Goal: Task Accomplishment & Management: Complete application form

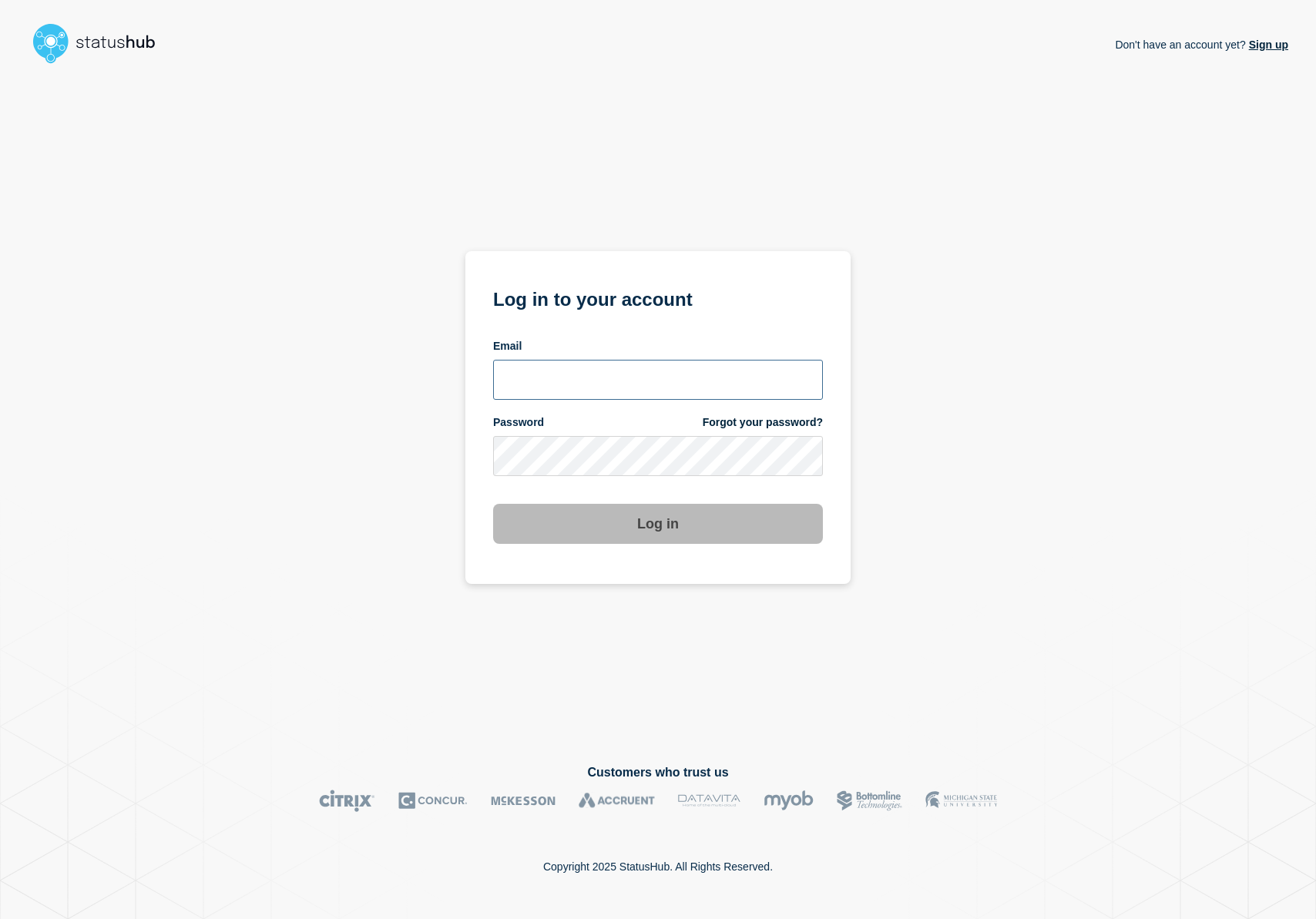
type input "[PERSON_NAME][EMAIL_ADDRESS][DOMAIN_NAME]"
click at [694, 532] on button "Log in" at bounding box center [658, 523] width 330 height 40
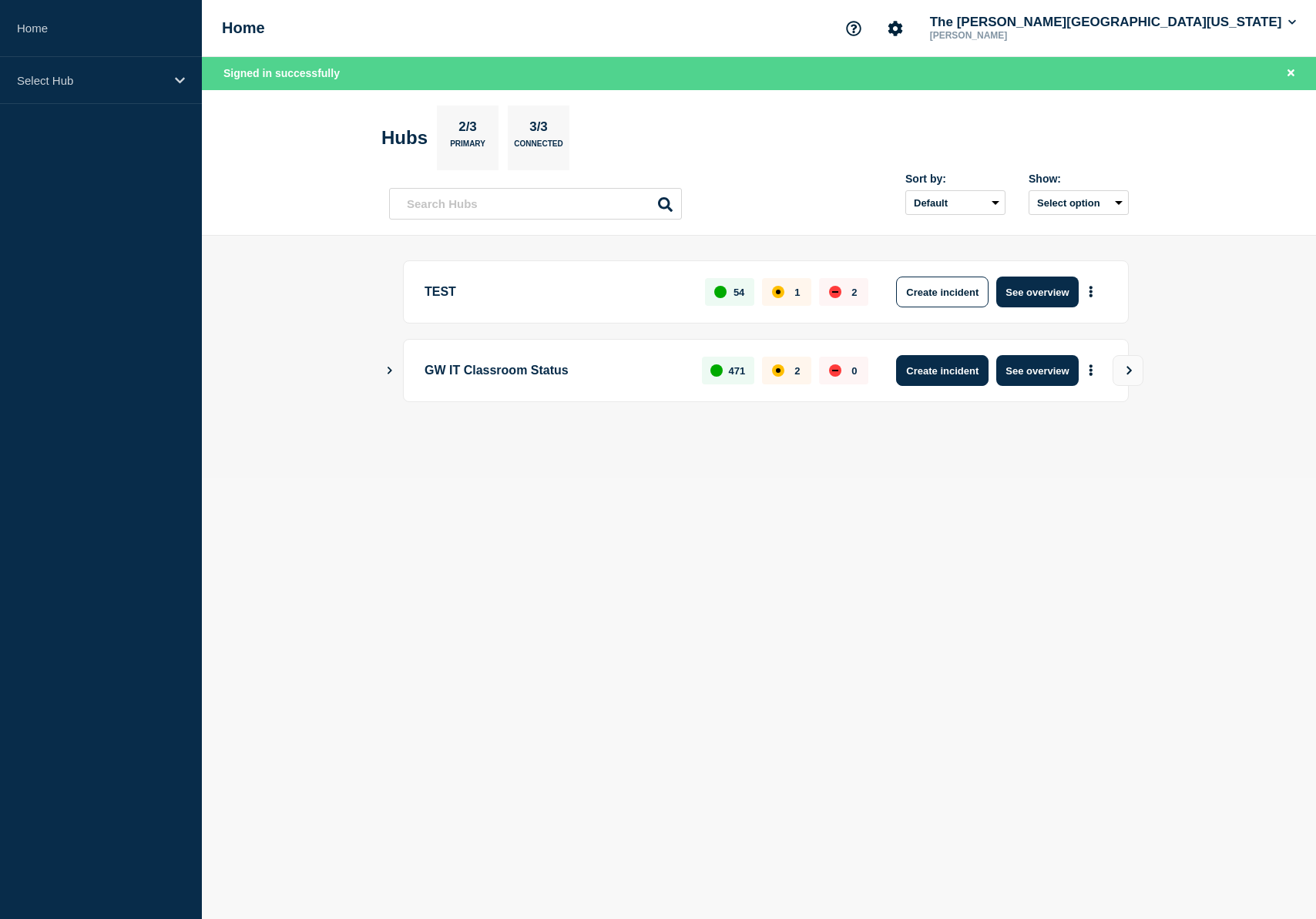
click at [928, 377] on button "Create incident" at bounding box center [942, 370] width 93 height 31
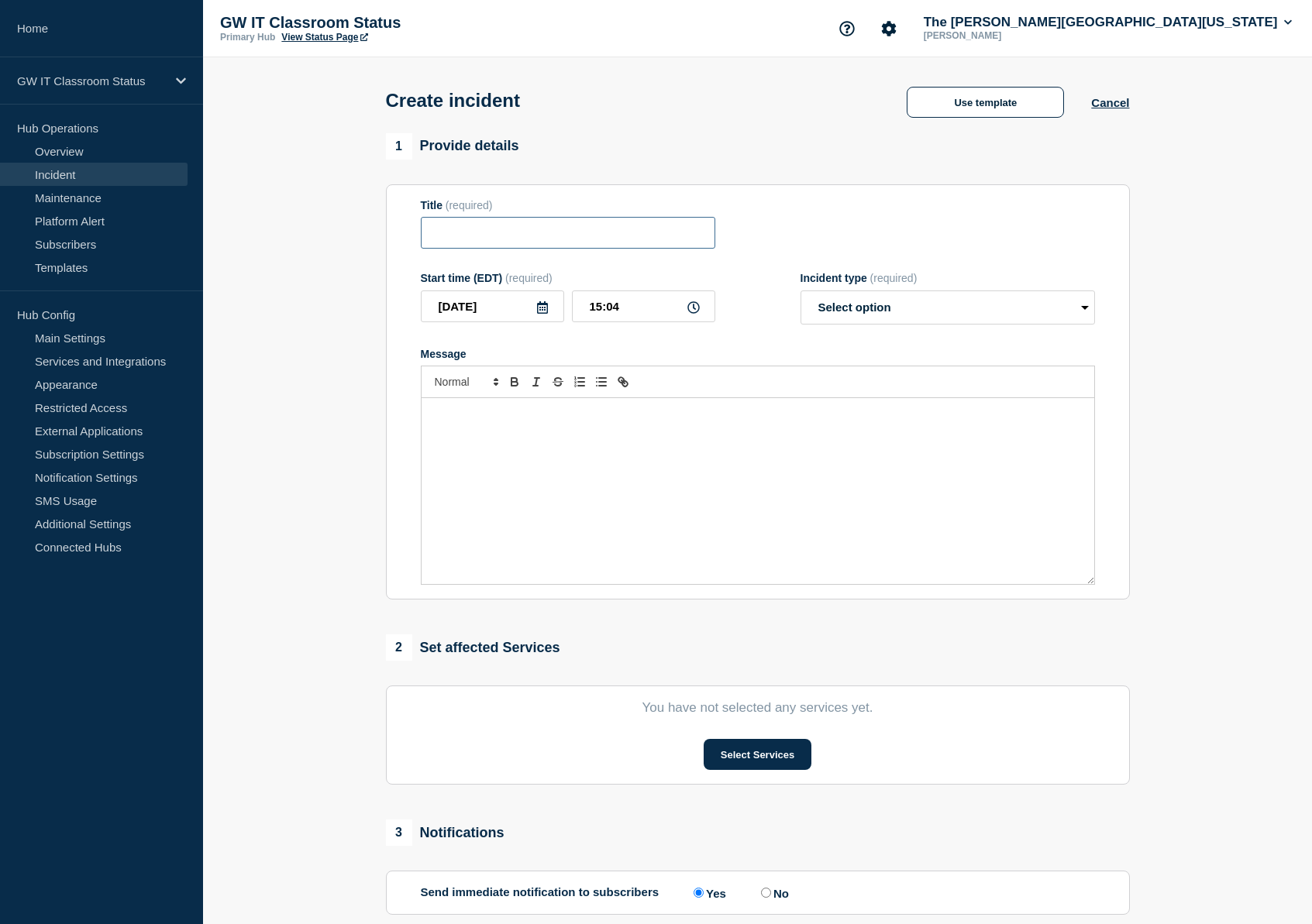
click at [491, 249] on input "Title" at bounding box center [568, 233] width 294 height 32
click at [34, 39] on link "Home" at bounding box center [102, 29] width 203 height 58
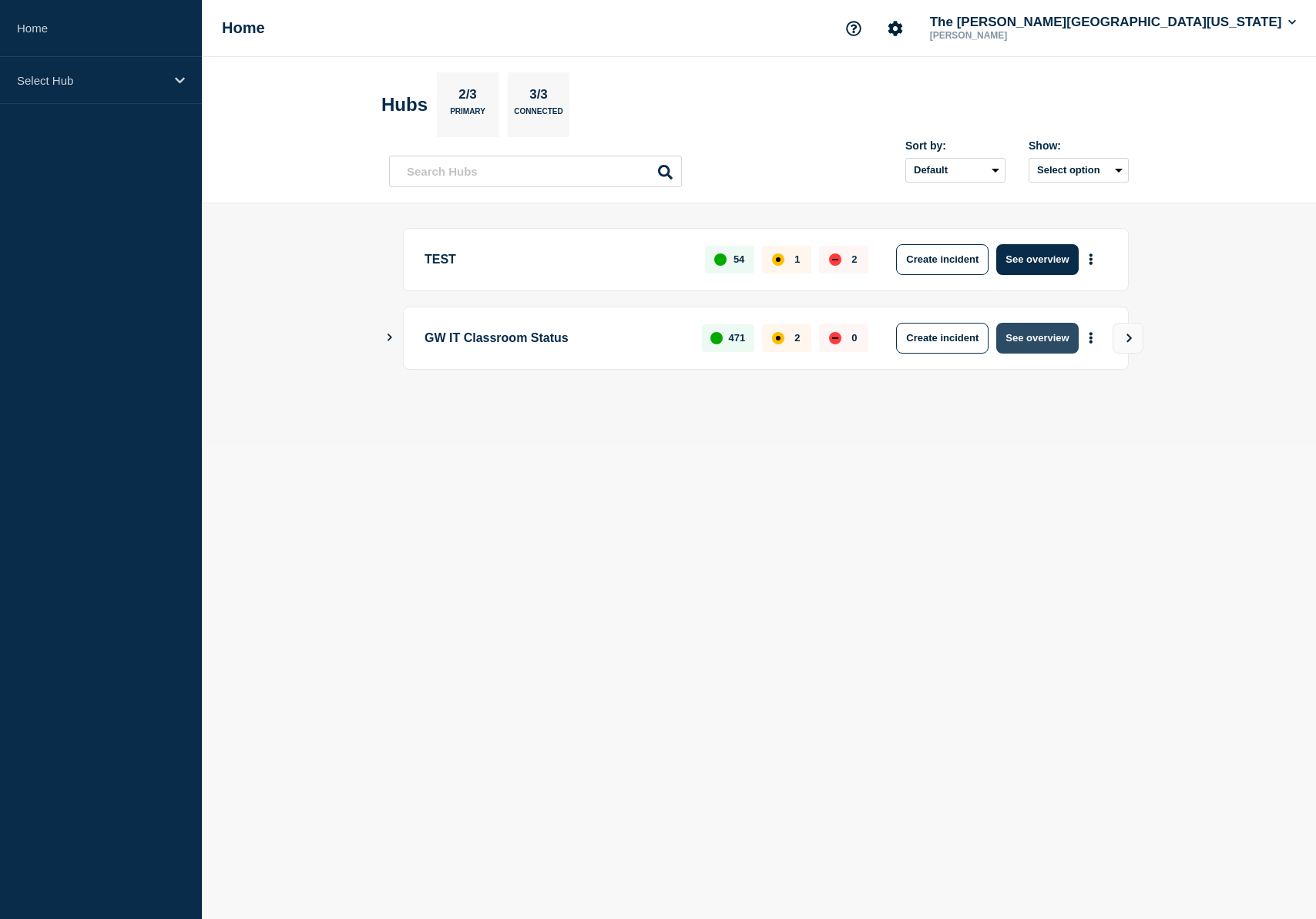
click at [1042, 336] on button "See overview" at bounding box center [1037, 338] width 81 height 31
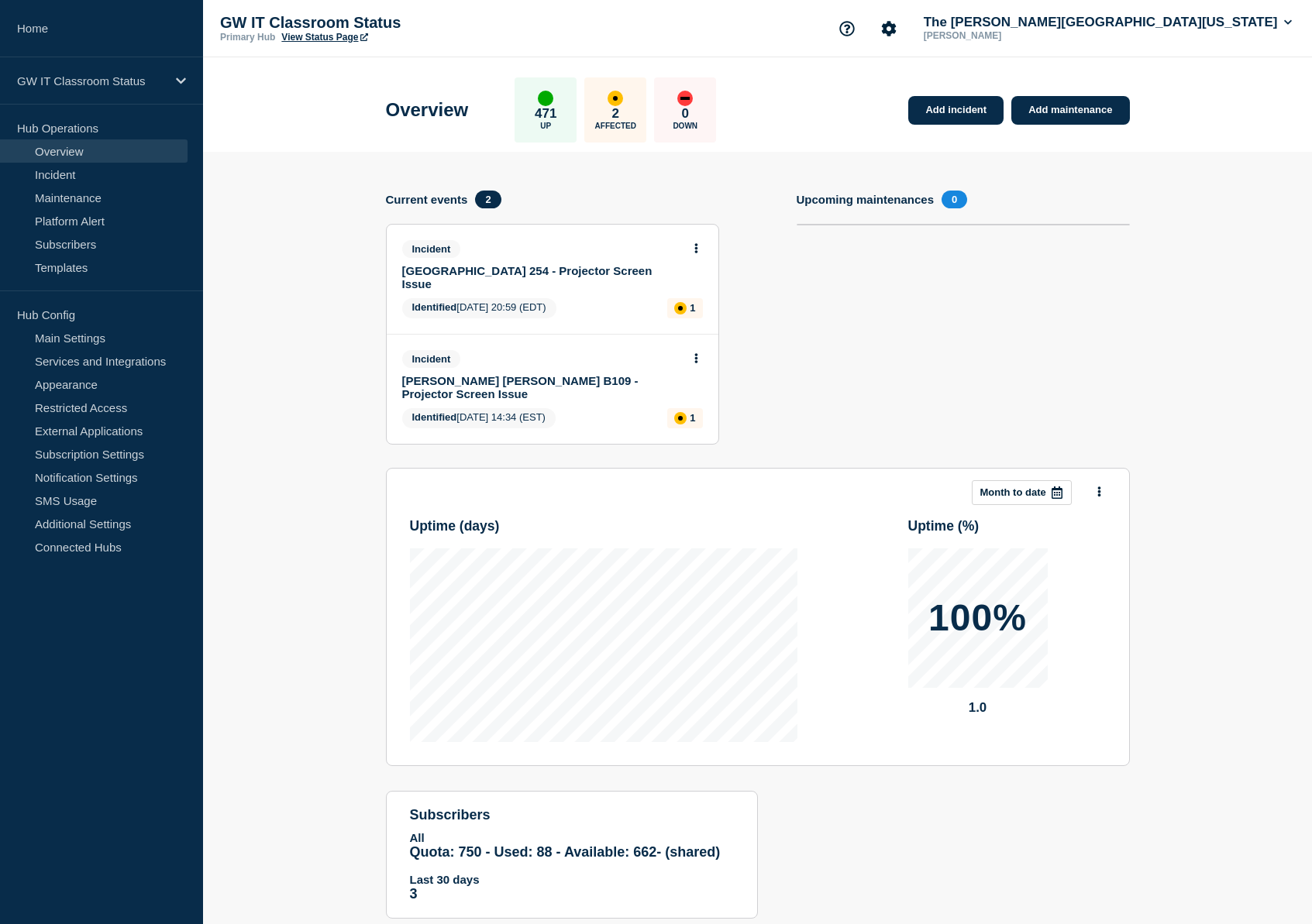
click at [537, 269] on link "[GEOGRAPHIC_DATA] 254 - Projector Screen Issue" at bounding box center [542, 278] width 280 height 26
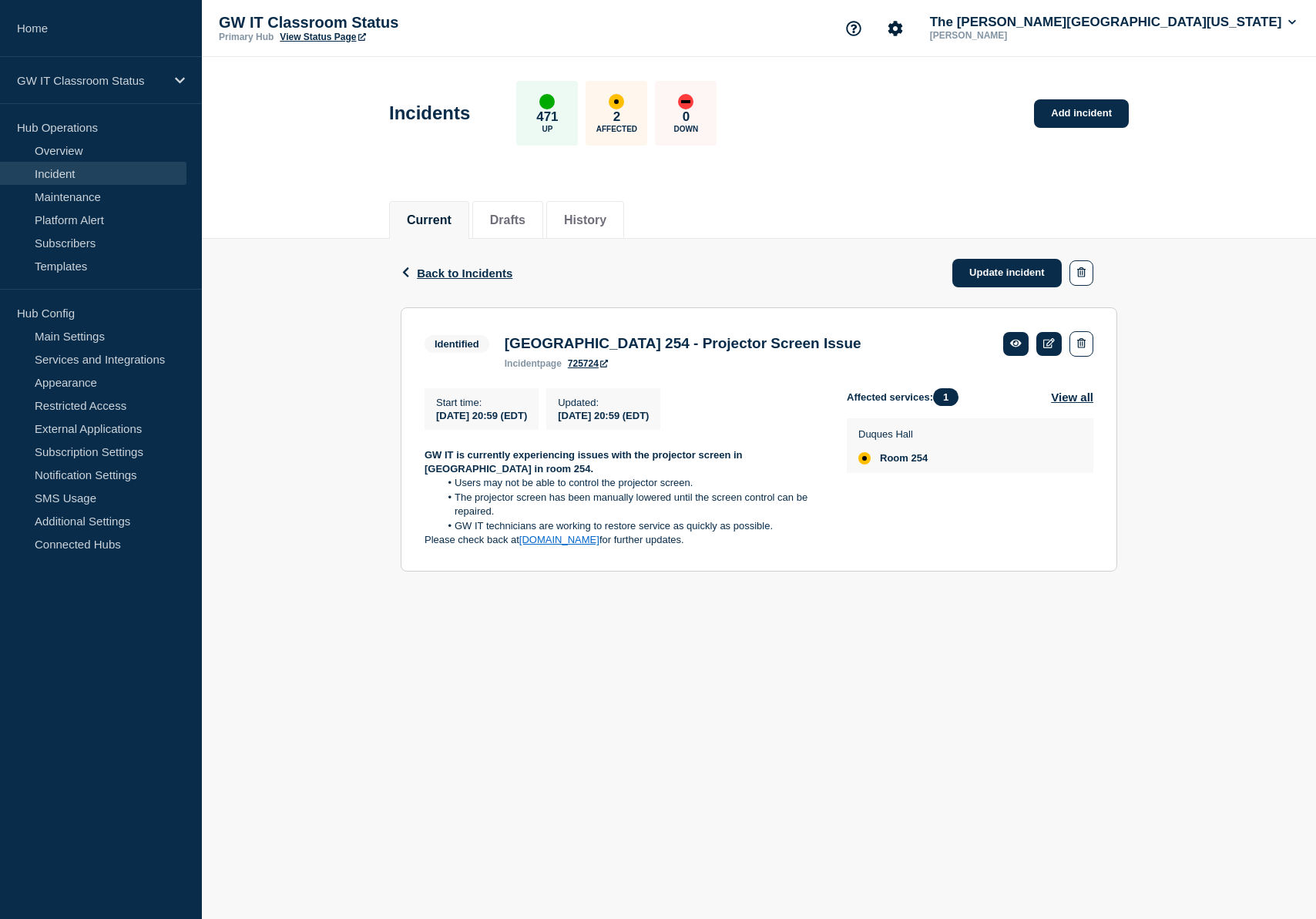
drag, startPoint x: 731, startPoint y: 552, endPoint x: 401, endPoint y: 461, distance: 342.3
click at [401, 461] on section "Identified [GEOGRAPHIC_DATA] 254 - Projector Screen Issue incident page 725724 …" at bounding box center [759, 439] width 717 height 264
copy div "GW IT is currently experiencing issues with the projector screen in [GEOGRAPHIC…"
click at [1094, 111] on link "Add incident" at bounding box center [1081, 113] width 94 height 29
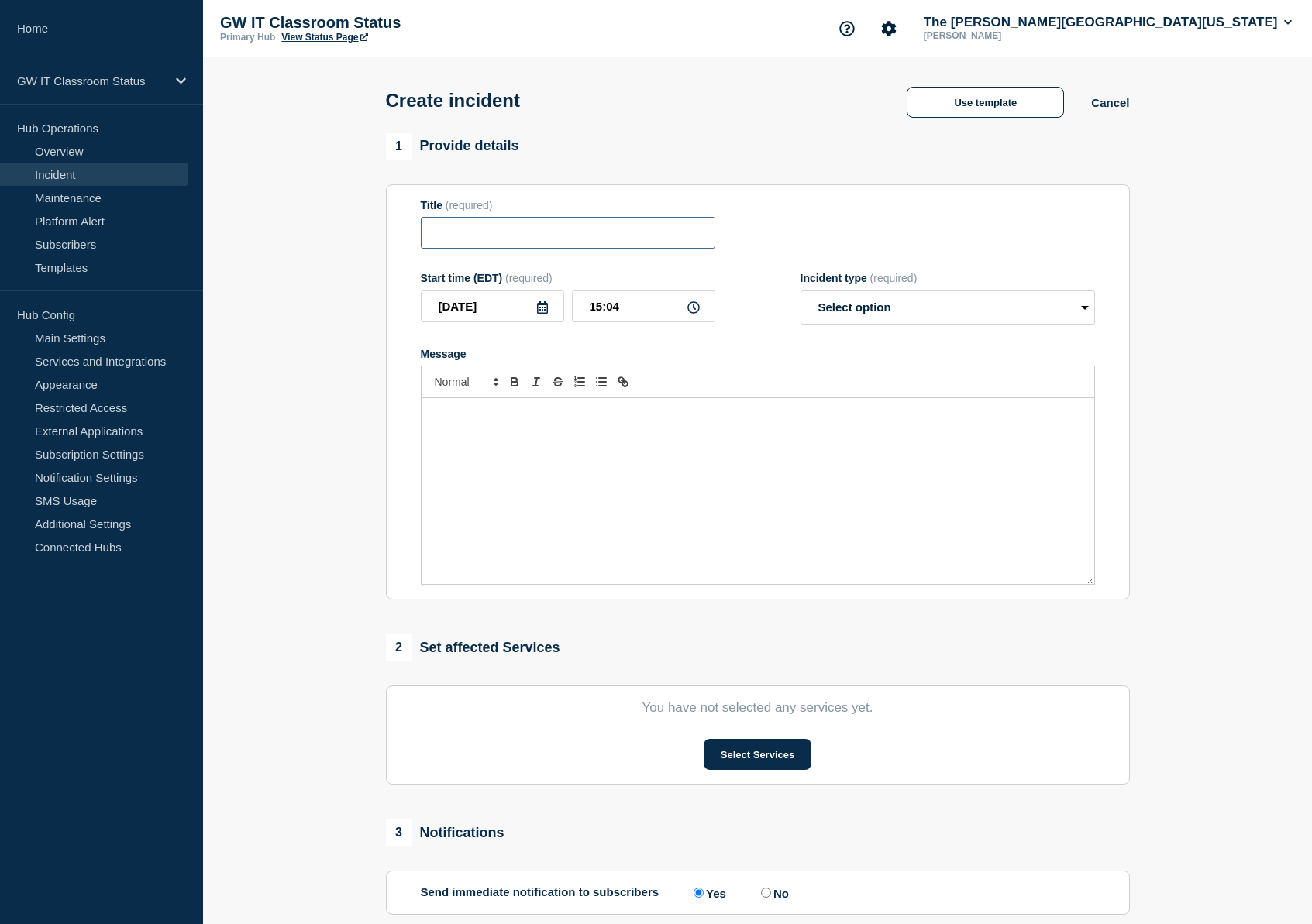
click at [643, 249] on input "Title" at bounding box center [568, 233] width 294 height 32
click at [573, 422] on p "Message" at bounding box center [758, 414] width 649 height 14
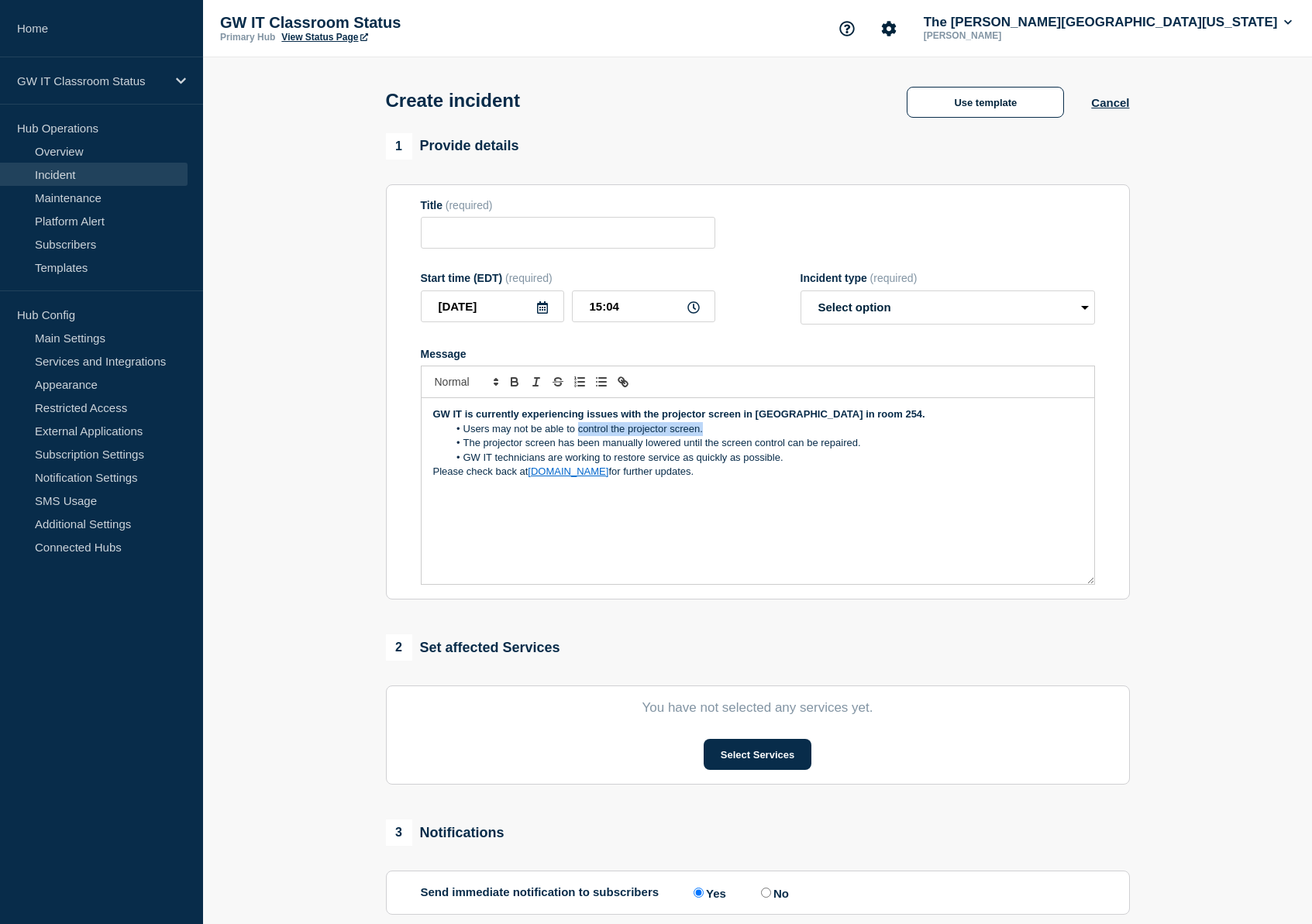
drag, startPoint x: 704, startPoint y: 444, endPoint x: 579, endPoint y: 438, distance: 125.1
click at [579, 436] on li "Users may not be able to control the projector screen." at bounding box center [765, 428] width 635 height 14
drag, startPoint x: 868, startPoint y: 457, endPoint x: 721, endPoint y: 459, distance: 147.0
click at [721, 450] on li "The projector screen has been manually lowered until the screen control can be …" at bounding box center [765, 442] width 635 height 14
drag, startPoint x: 814, startPoint y: 428, endPoint x: 756, endPoint y: 430, distance: 58.0
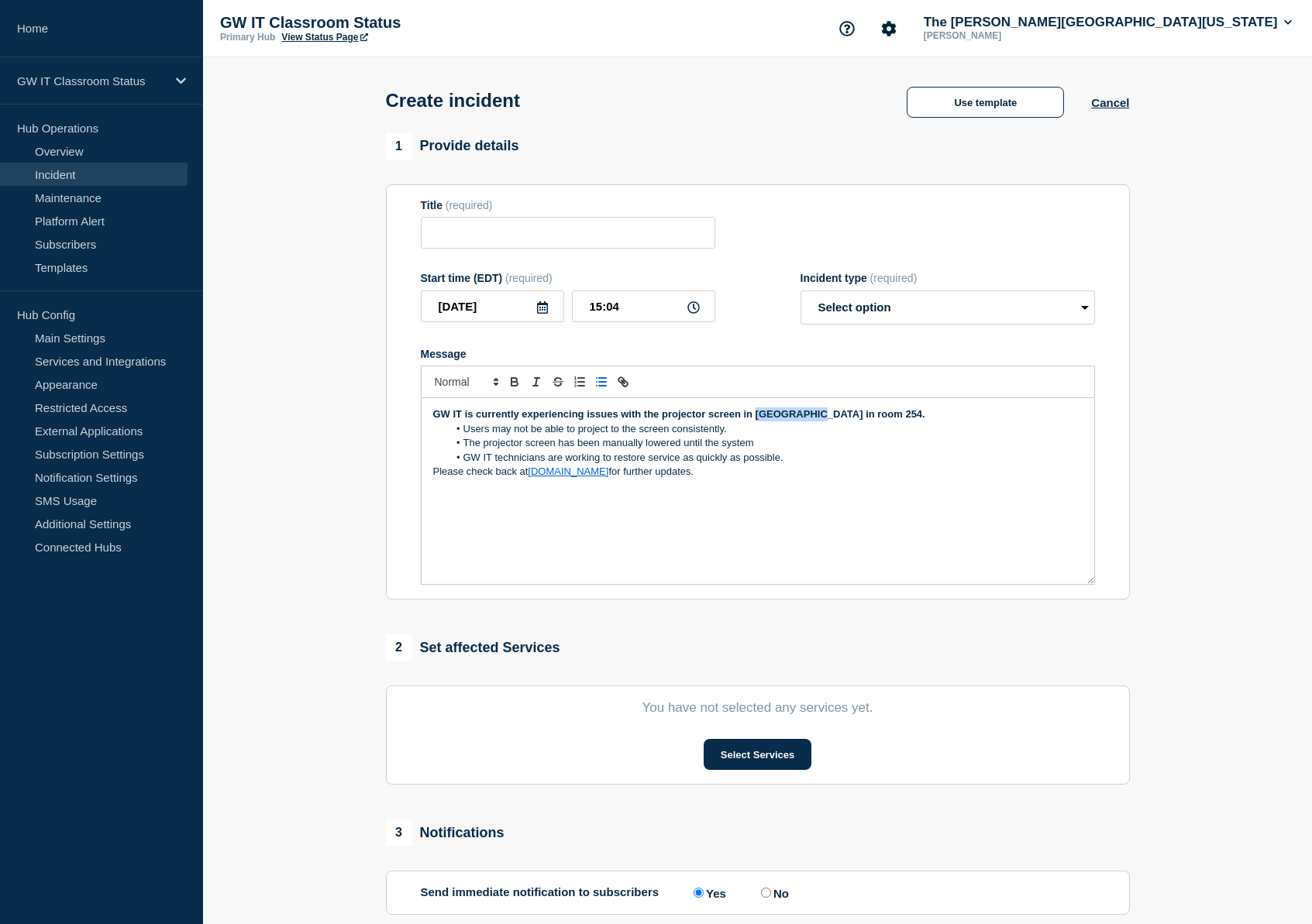
click at [756, 420] on strong "GW IT is currently experiencing issues with the projector screen in [GEOGRAPHIC…" at bounding box center [679, 414] width 492 height 11
click at [584, 245] on input "Title" at bounding box center [568, 233] width 294 height 32
type input "1957 E [GEOGRAPHIC_DATA] - Room 212 - Projection Issue"
click at [995, 325] on select "Select option Investigating Identified Monitoring" at bounding box center [948, 307] width 294 height 34
select select "investigating"
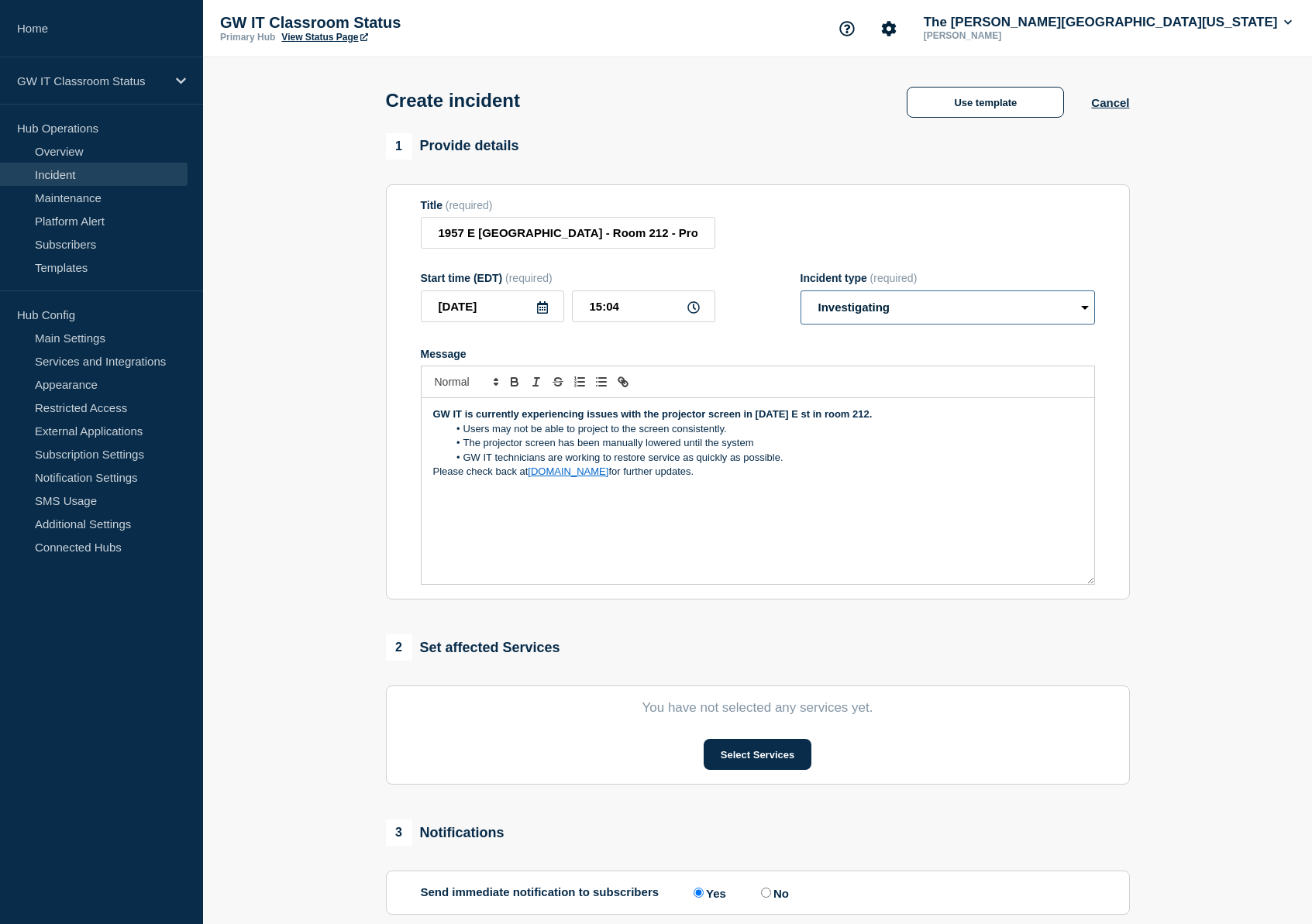
click at [800, 301] on select "Select option Investigating Identified Monitoring" at bounding box center [948, 307] width 294 height 34
click at [750, 360] on div "Message" at bounding box center [758, 353] width 675 height 12
click at [731, 436] on li "Users may not be able to project to the screen consistently." at bounding box center [765, 428] width 635 height 14
drag, startPoint x: 758, startPoint y: 456, endPoint x: 488, endPoint y: 457, distance: 270.0
click at [488, 450] on li "The projector screen has been manually lowered until the system" at bounding box center [765, 442] width 635 height 14
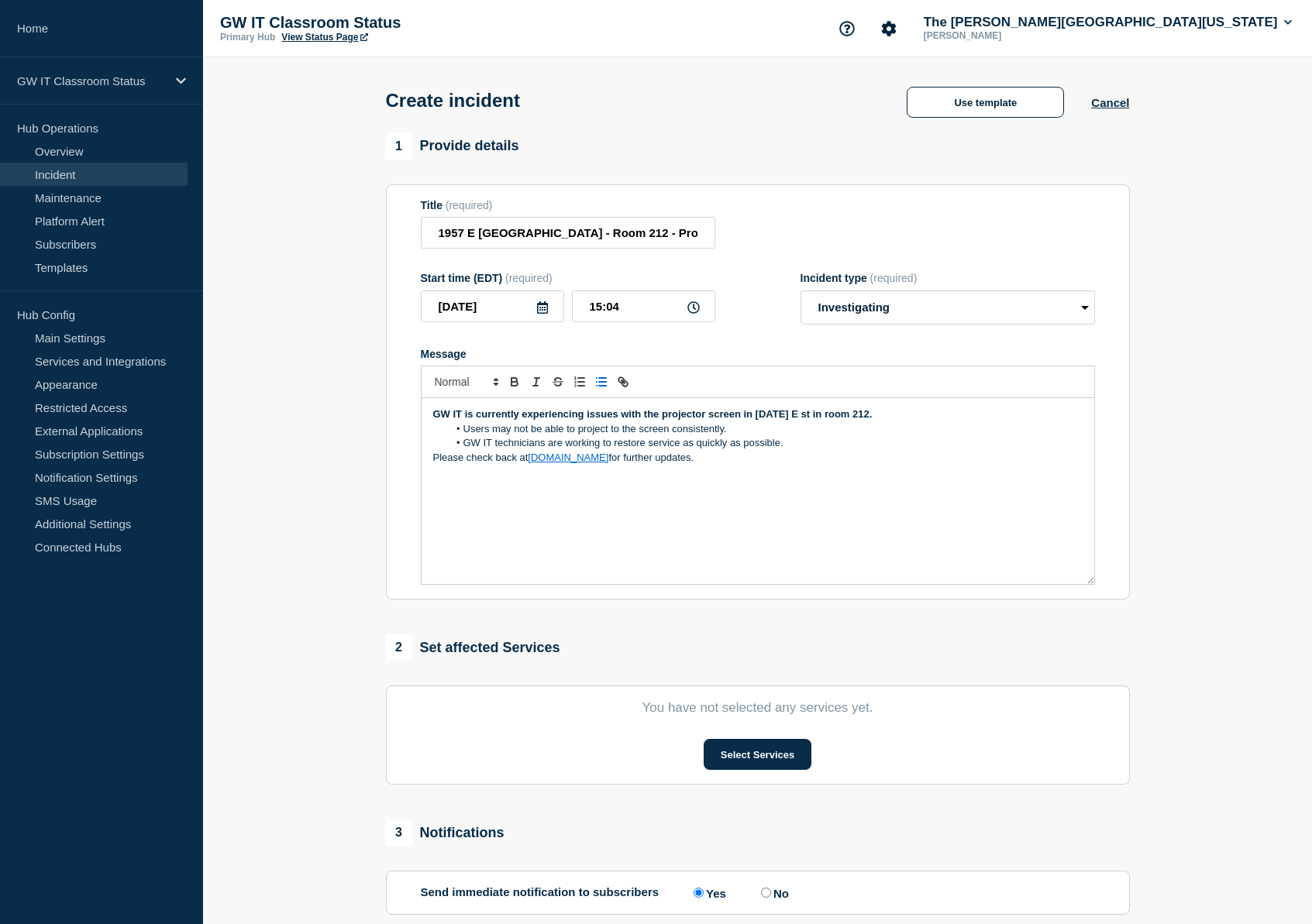
click at [327, 534] on section "1 Provide details Title (required) 1957 E [GEOGRAPHIC_DATA] - Room 212 - Projec…" at bounding box center [758, 577] width 1109 height 887
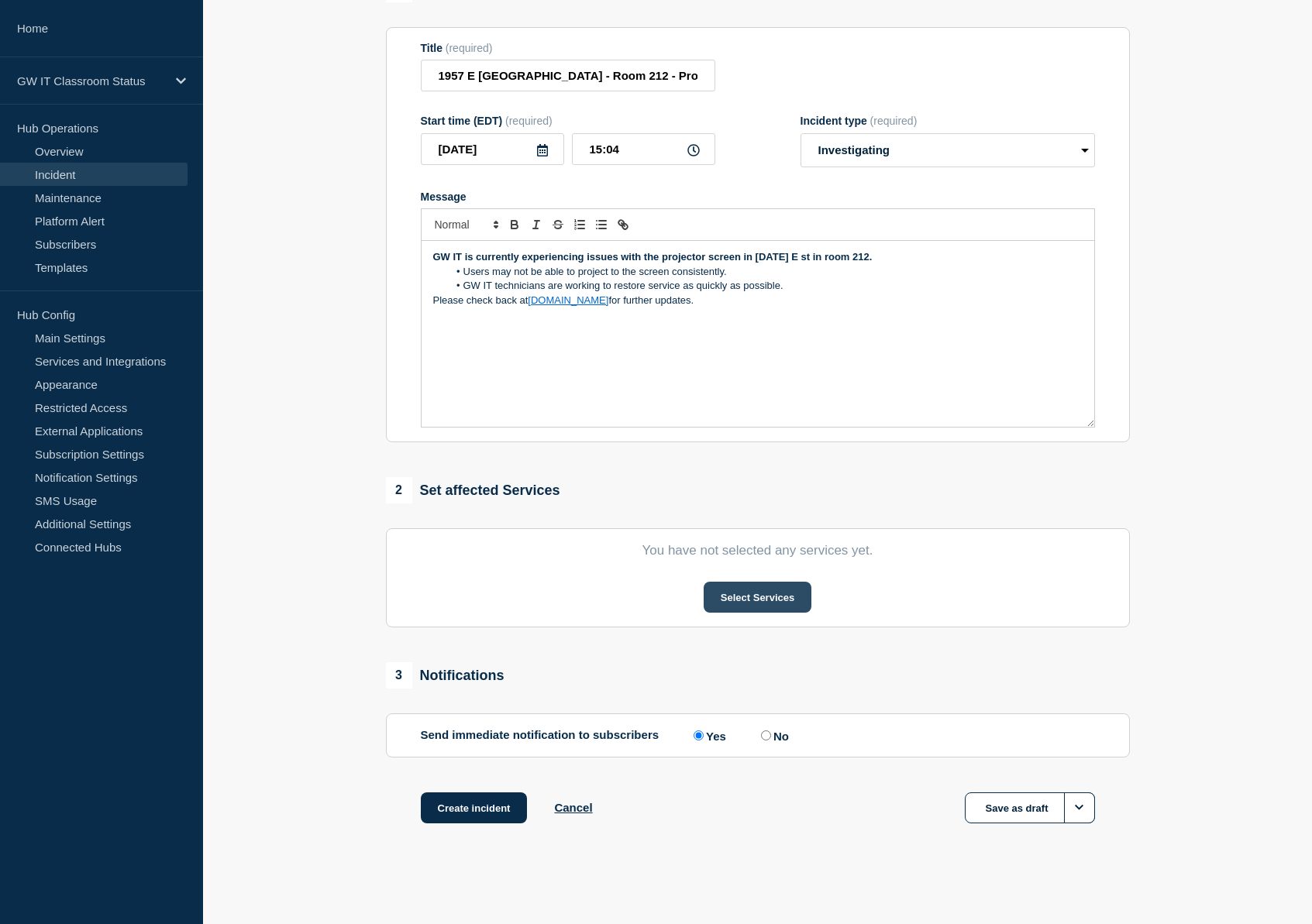
click at [778, 606] on button "Select Services" at bounding box center [758, 597] width 108 height 31
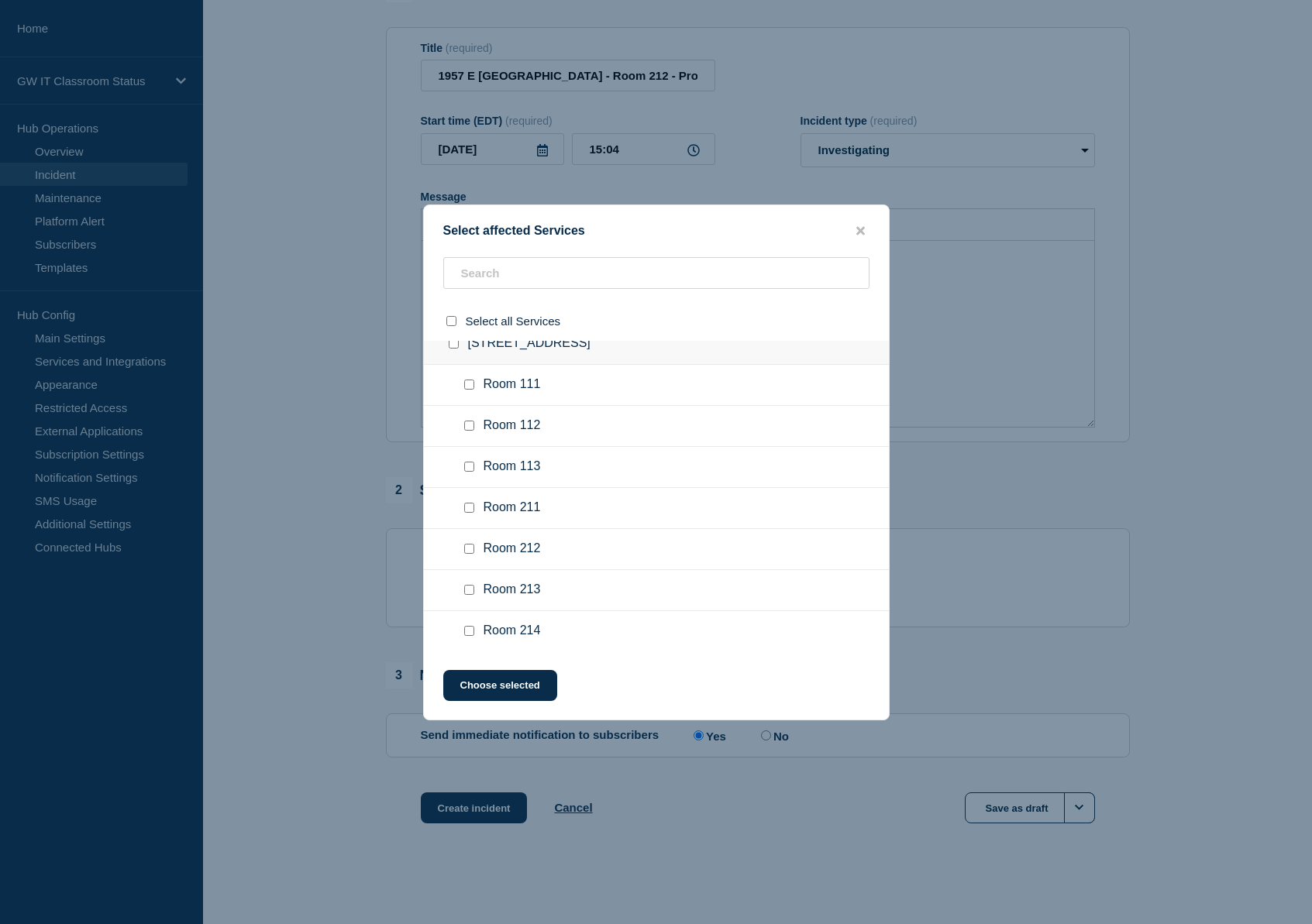
scroll to position [1148, 0]
click at [589, 508] on ul "Room 212" at bounding box center [656, 487] width 465 height 41
click at [470, 491] on input "Room 212 checkbox" at bounding box center [469, 486] width 10 height 10
checkbox input "true"
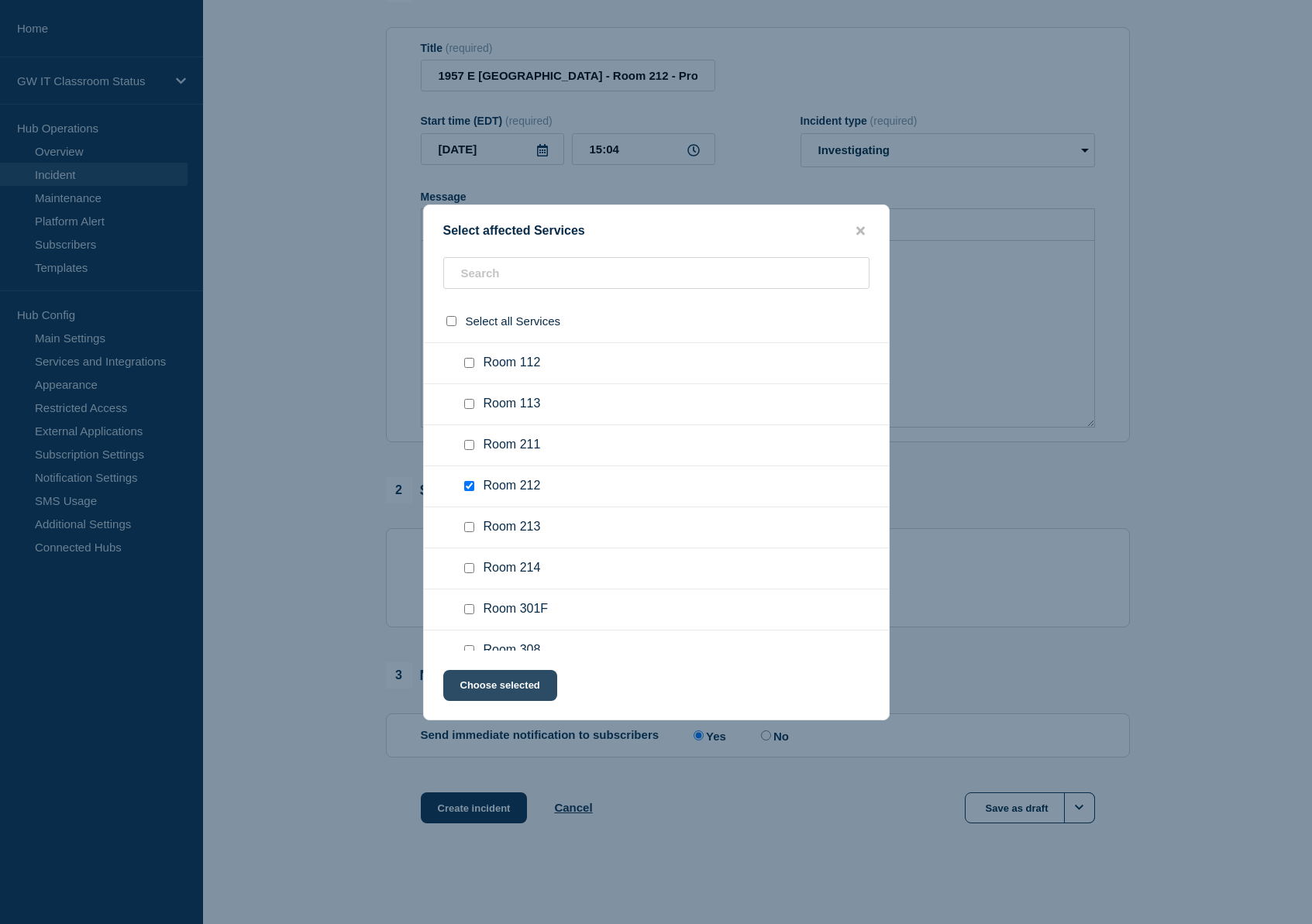
click at [509, 684] on button "Choose selected" at bounding box center [500, 686] width 114 height 31
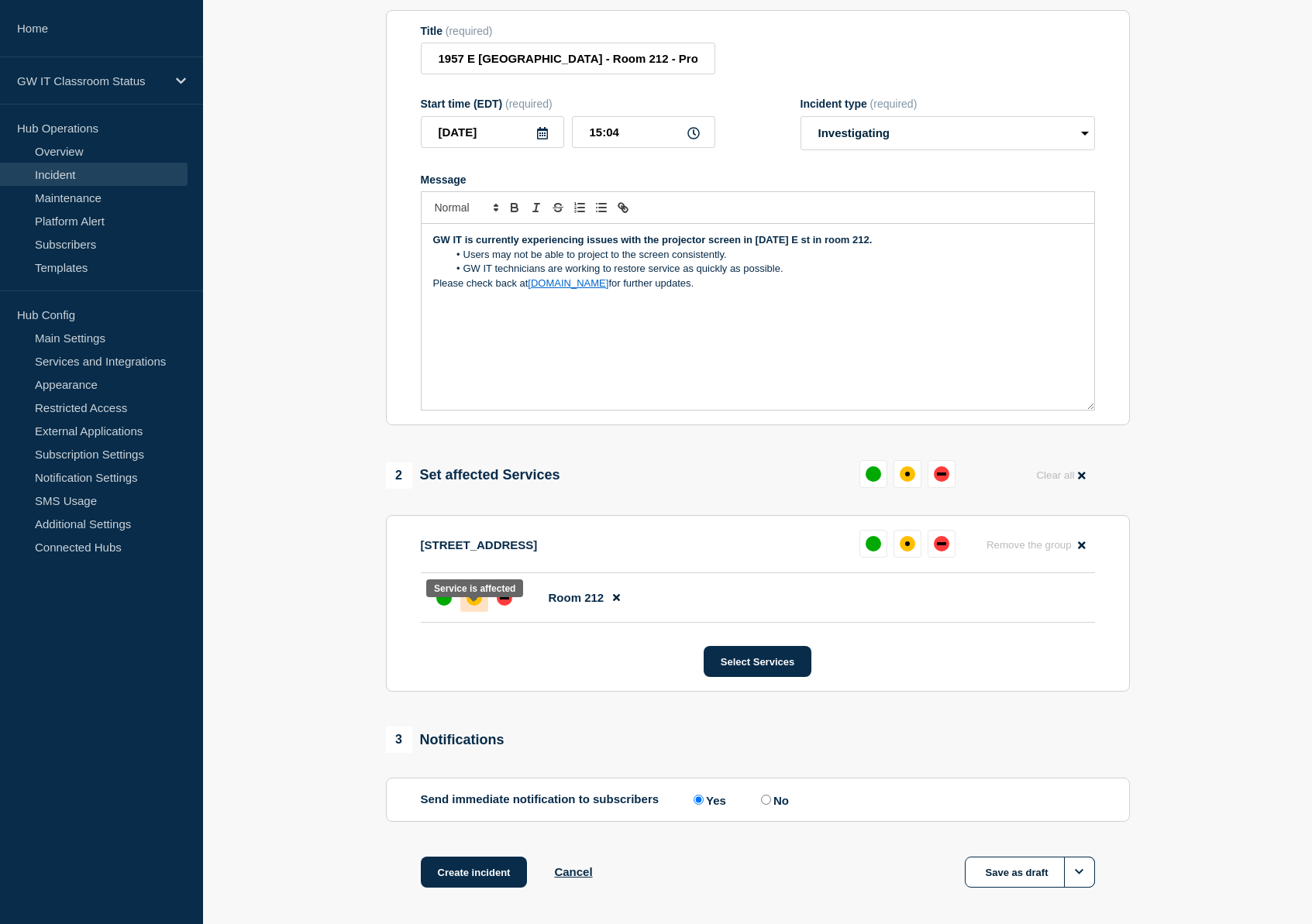
click at [477, 605] on div "affected" at bounding box center [474, 598] width 16 height 16
click at [500, 600] on div "down" at bounding box center [505, 597] width 9 height 3
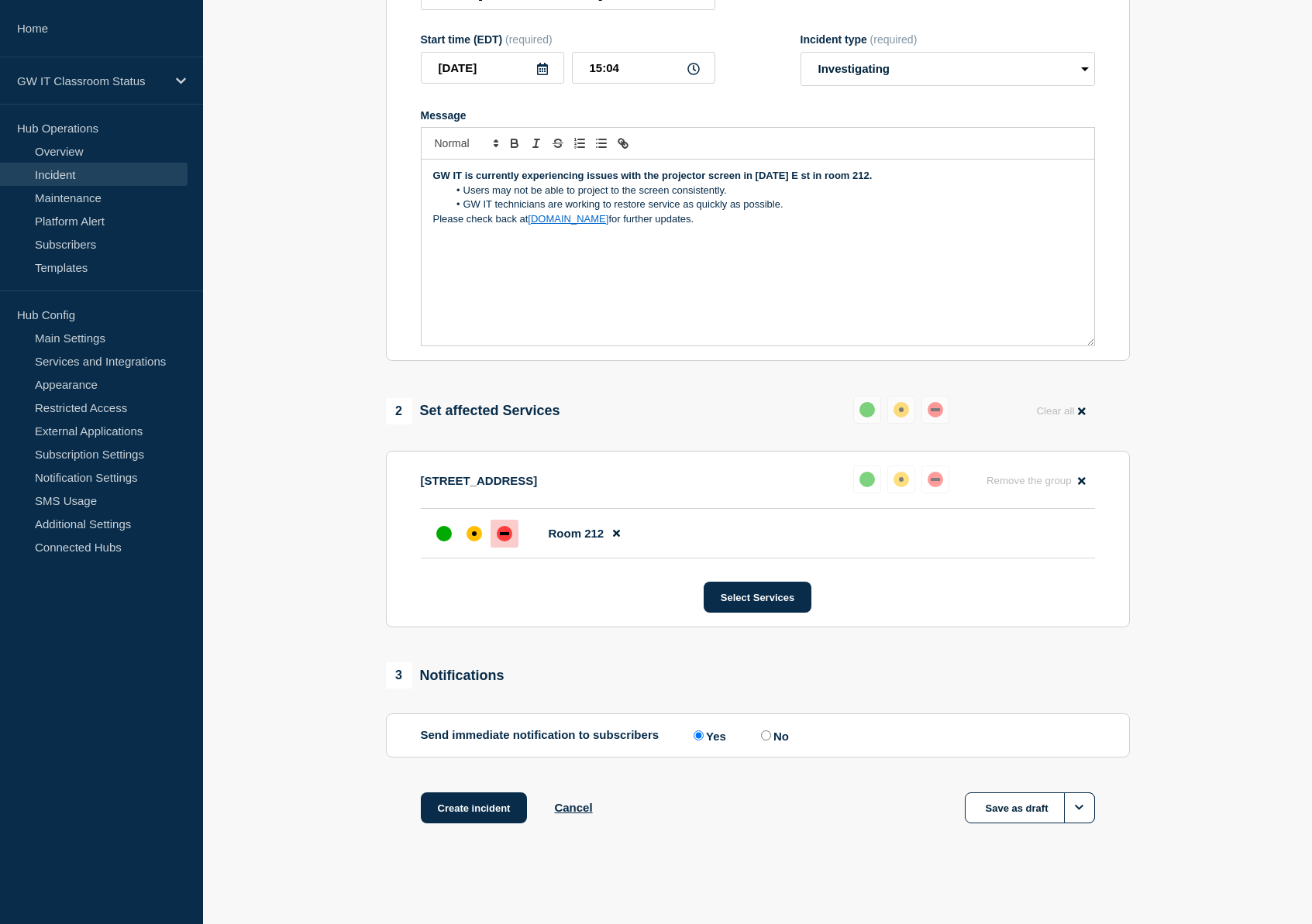
scroll to position [0, 0]
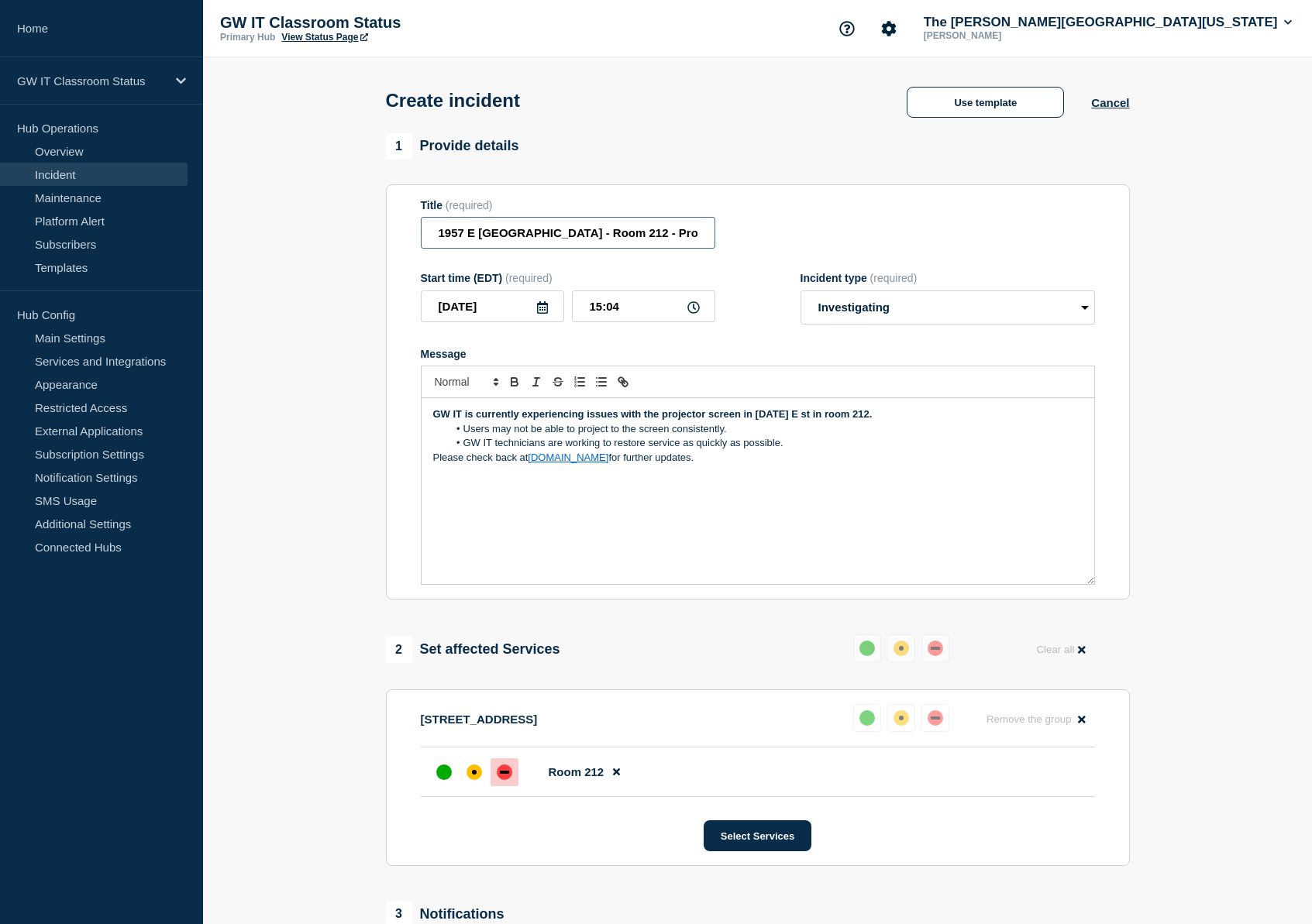
click at [512, 237] on input "1957 E [GEOGRAPHIC_DATA] - Room 212 - Projection Issue" at bounding box center [568, 233] width 294 height 32
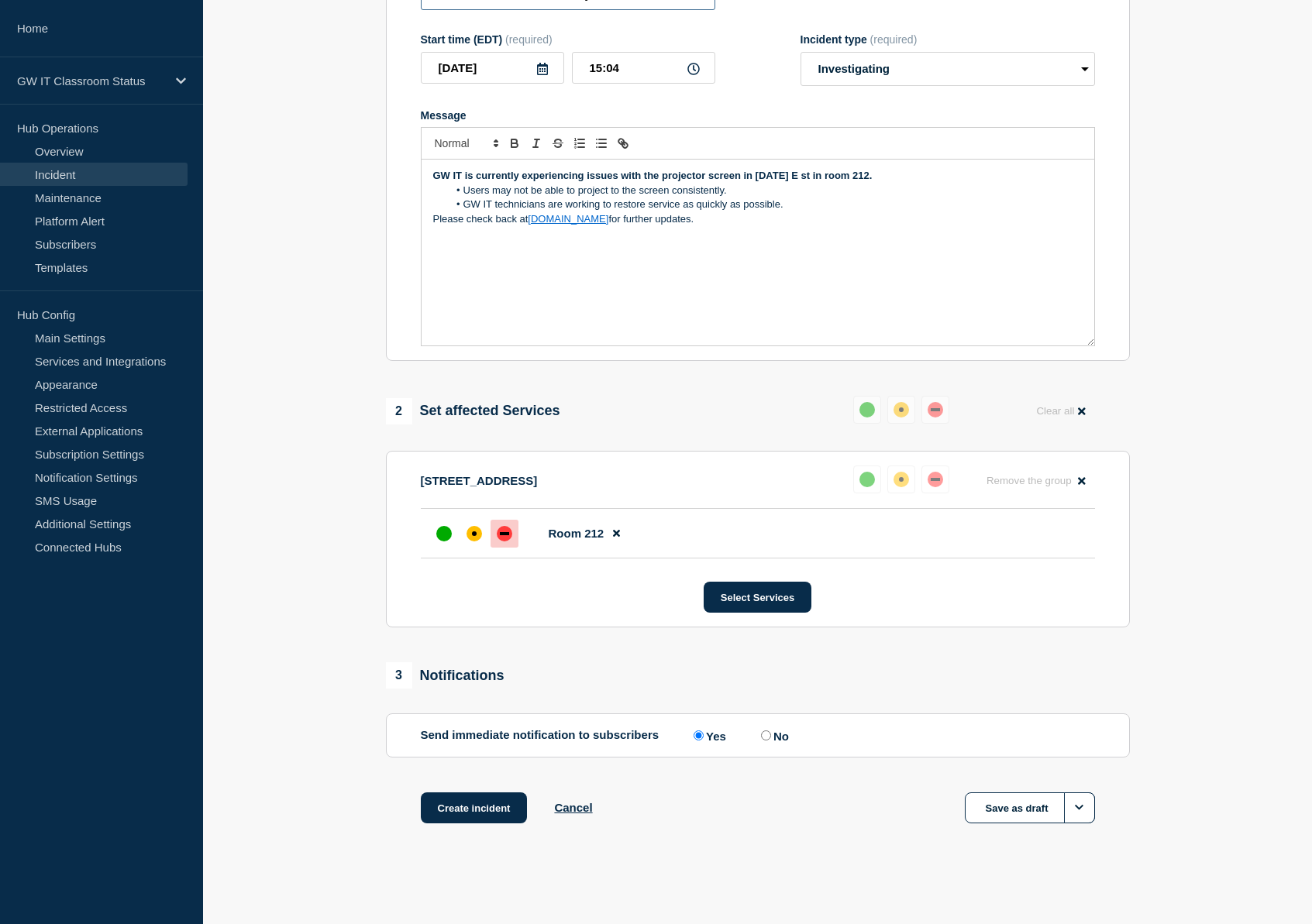
scroll to position [260, 0]
type input "1957 E St - Room 212 - Projection Issue"
click at [463, 813] on button "Create incident" at bounding box center [474, 808] width 107 height 31
